Goal: Transaction & Acquisition: Purchase product/service

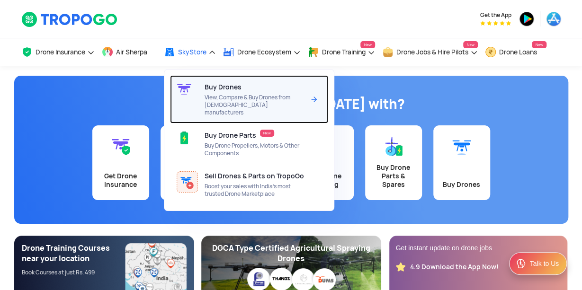
click at [209, 84] on span "Buy Drones" at bounding box center [223, 87] width 37 height 8
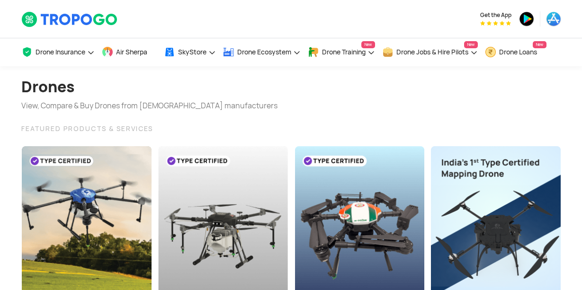
scroll to position [99, 0]
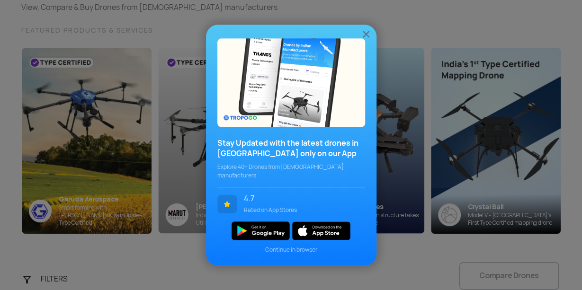
click at [366, 40] on img at bounding box center [365, 33] width 11 height 11
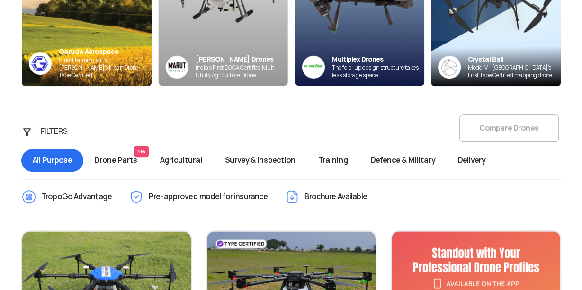
scroll to position [345, 0]
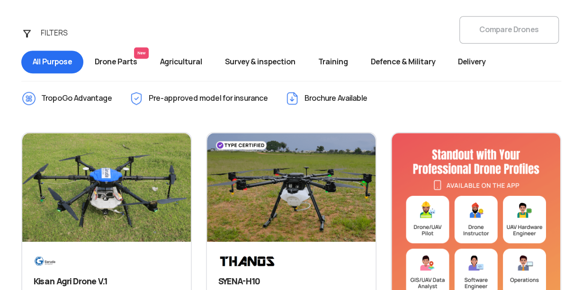
click at [185, 62] on span "Agricultural" at bounding box center [181, 62] width 65 height 23
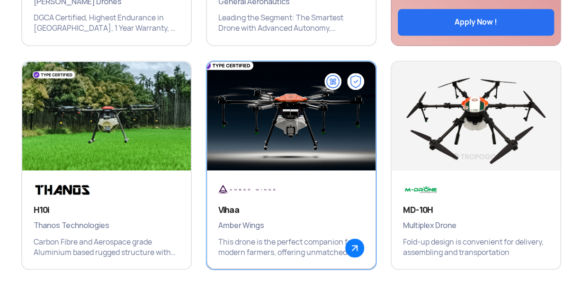
scroll to position [739, 0]
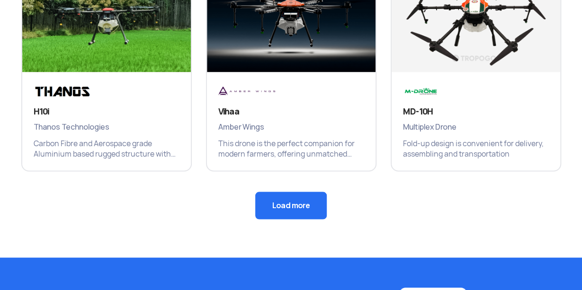
click at [291, 206] on button "Load more" at bounding box center [291, 205] width 72 height 27
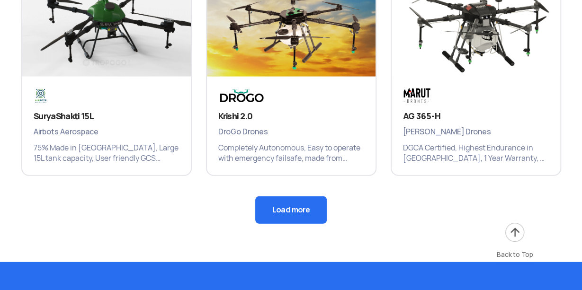
scroll to position [1231, 0]
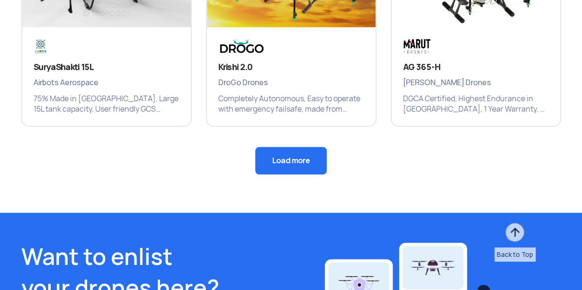
click at [293, 158] on button "Load more" at bounding box center [291, 160] width 72 height 27
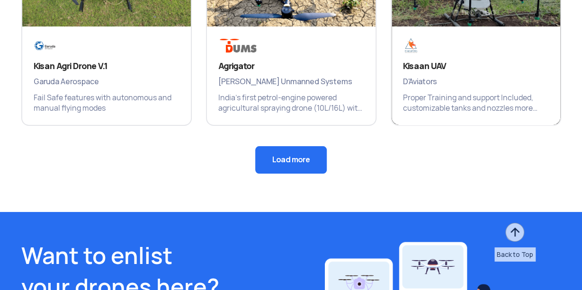
scroll to position [1724, 0]
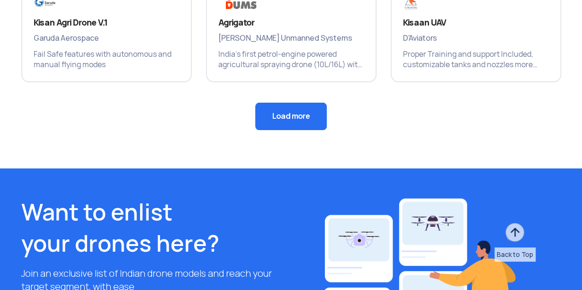
click at [303, 107] on button "Load more" at bounding box center [291, 116] width 72 height 27
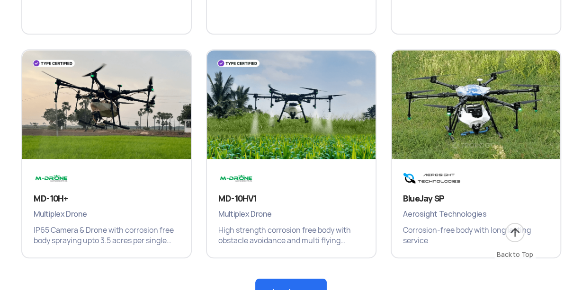
scroll to position [2020, 0]
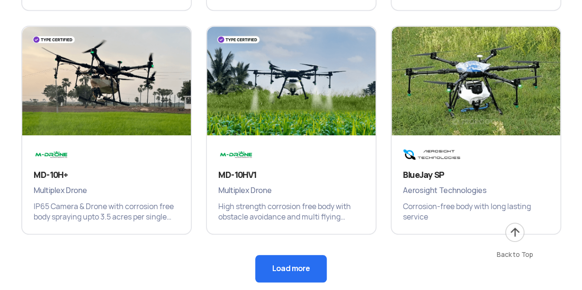
click at [291, 270] on button "Load more" at bounding box center [291, 268] width 72 height 27
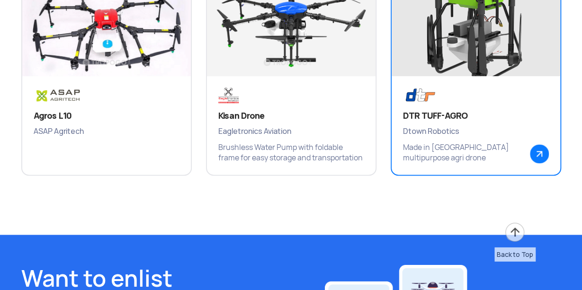
scroll to position [2266, 0]
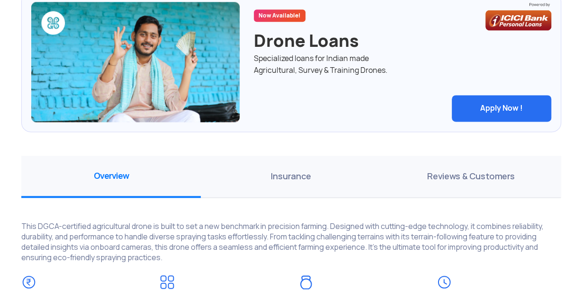
scroll to position [542, 0]
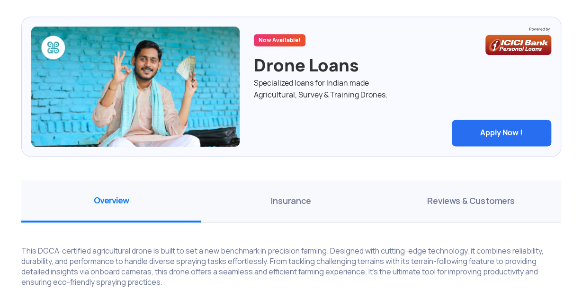
click at [302, 198] on span "Insurance" at bounding box center [291, 201] width 180 height 42
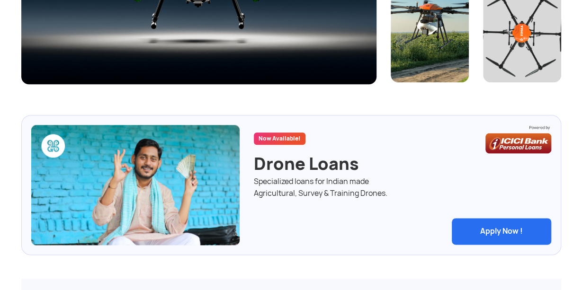
scroll to position [296, 0]
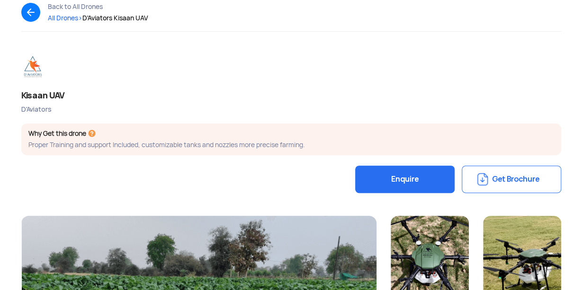
scroll to position [49, 0]
